Goal: Check status: Check status

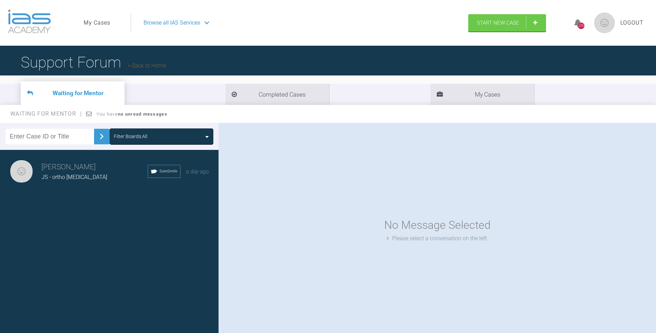
scroll to position [35, 0]
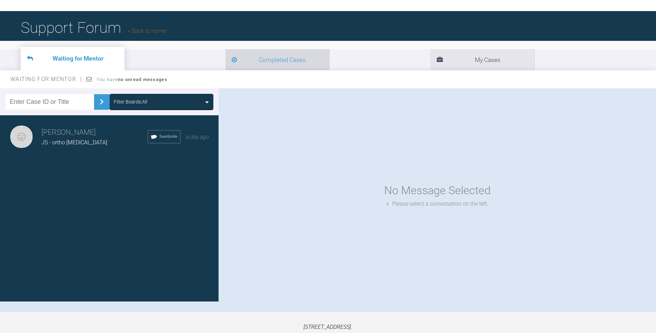
click at [226, 59] on li "Completed Cases" at bounding box center [278, 59] width 104 height 21
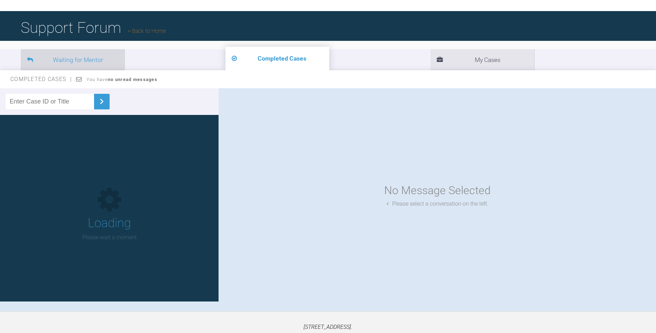
click at [97, 58] on li "Waiting for Mentor" at bounding box center [73, 59] width 104 height 21
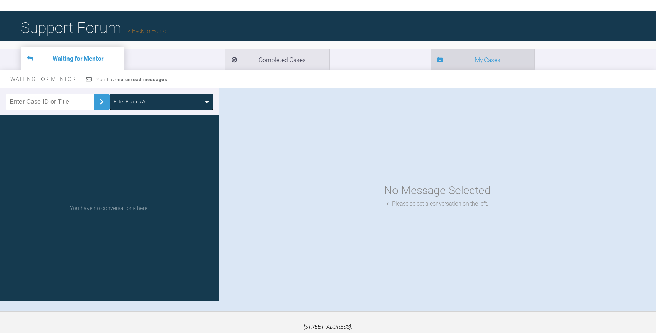
click at [431, 61] on li "My Cases" at bounding box center [483, 59] width 104 height 21
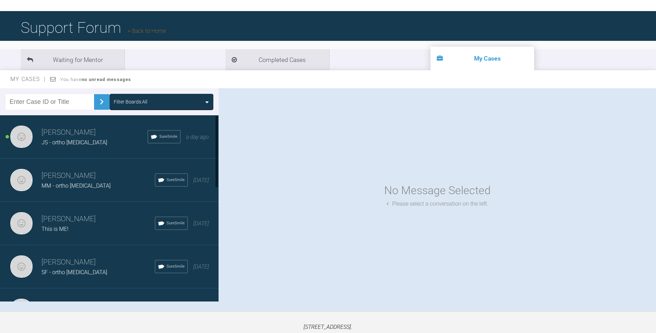
click at [90, 135] on h3 "[PERSON_NAME]" at bounding box center [95, 133] width 106 height 12
